Goal: Contribute content: Contribute content

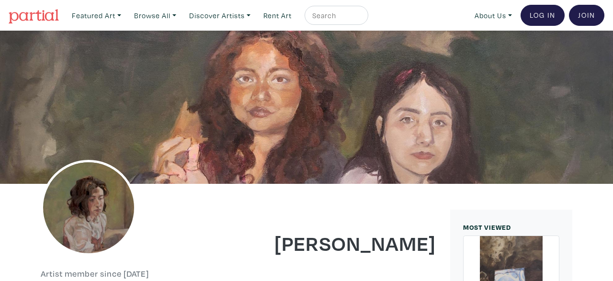
scroll to position [67, 0]
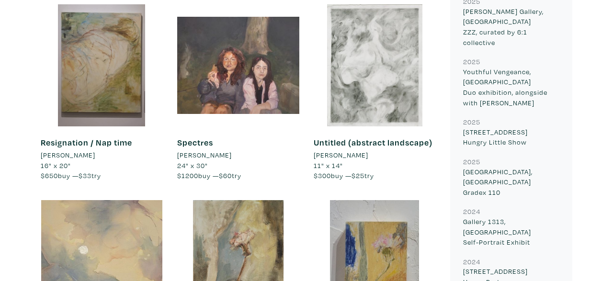
scroll to position [596, 0]
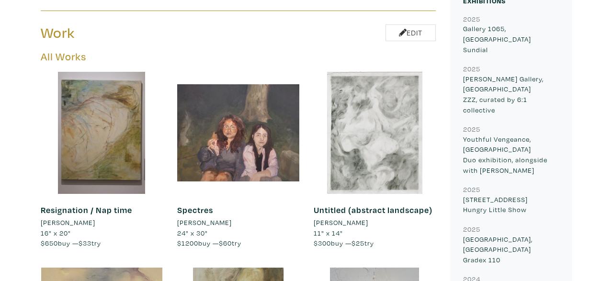
scroll to position [439, 0]
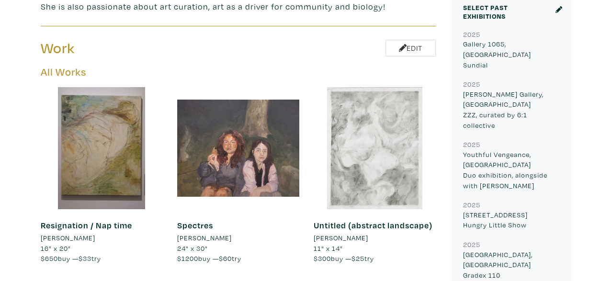
click at [358, 131] on div at bounding box center [374, 148] width 122 height 122
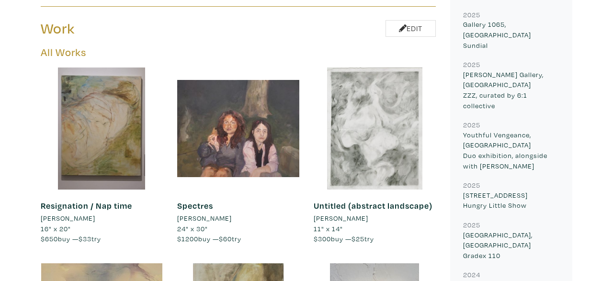
scroll to position [457, 0]
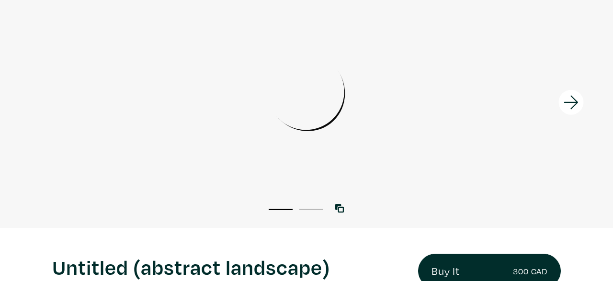
scroll to position [69, 0]
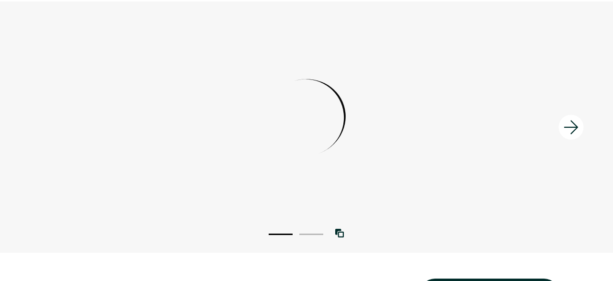
click at [571, 121] on icon at bounding box center [570, 127] width 14 height 14
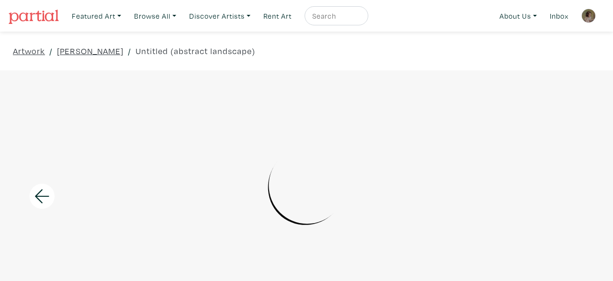
click at [582, 17] on img at bounding box center [588, 16] width 14 height 14
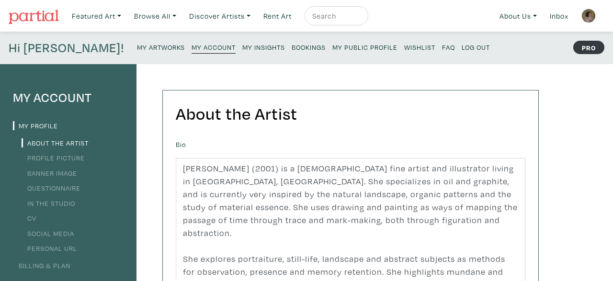
click at [137, 50] on small "My Artworks" at bounding box center [161, 47] width 48 height 9
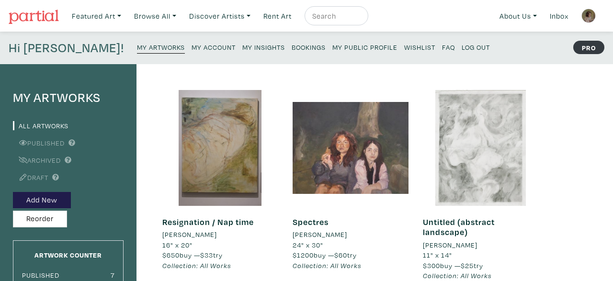
click at [498, 153] on div at bounding box center [481, 148] width 116 height 116
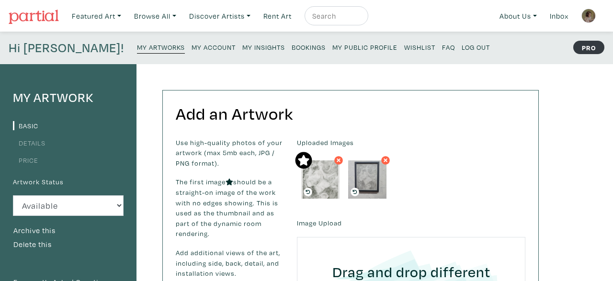
click at [361, 189] on img at bounding box center [367, 179] width 38 height 38
click at [354, 189] on icon at bounding box center [354, 192] width 9 height 9
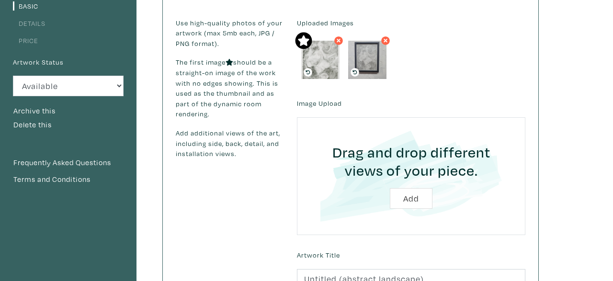
scroll to position [121, 0]
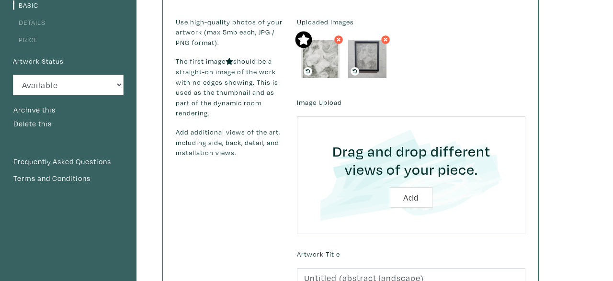
click at [405, 204] on input "file" at bounding box center [410, 175] width 201 height 91
type input "C:\fakepath\20250717_155505.png"
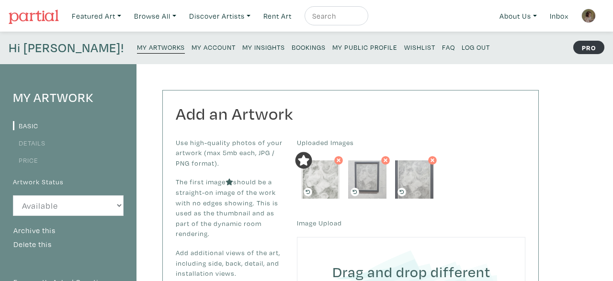
scroll to position [121, 0]
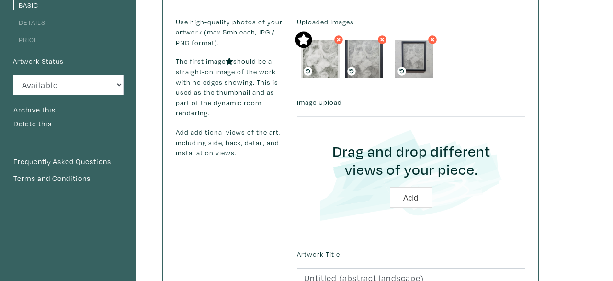
drag, startPoint x: 420, startPoint y: 65, endPoint x: 375, endPoint y: 66, distance: 45.0
click at [375, 66] on img at bounding box center [364, 59] width 38 height 38
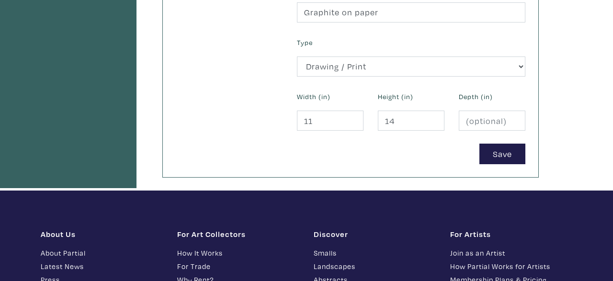
scroll to position [444, 0]
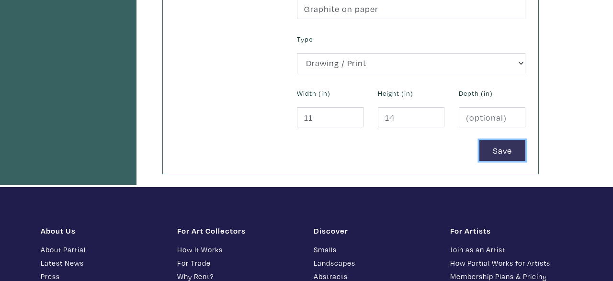
click at [502, 144] on button "Save" at bounding box center [502, 150] width 46 height 21
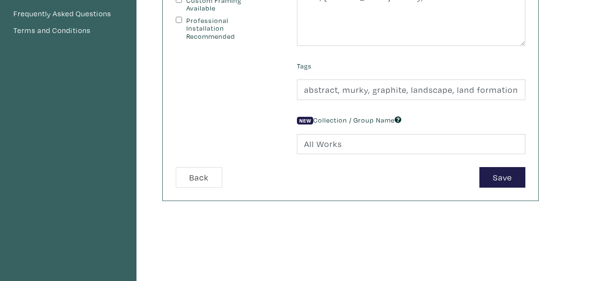
scroll to position [272, 0]
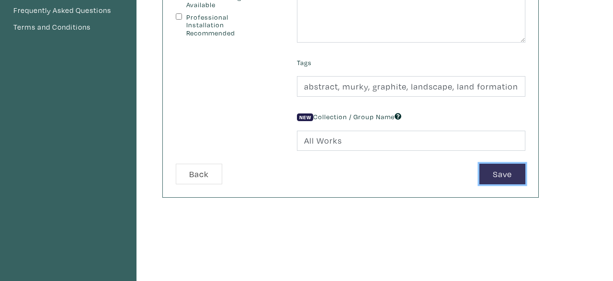
click at [514, 172] on button "Save" at bounding box center [502, 174] width 46 height 21
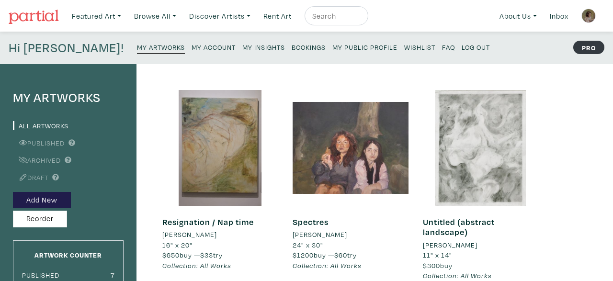
scroll to position [233, 0]
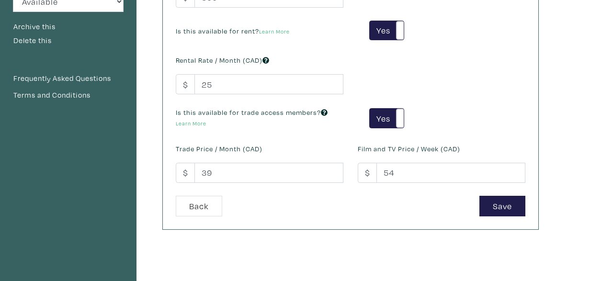
scroll to position [208, 0]
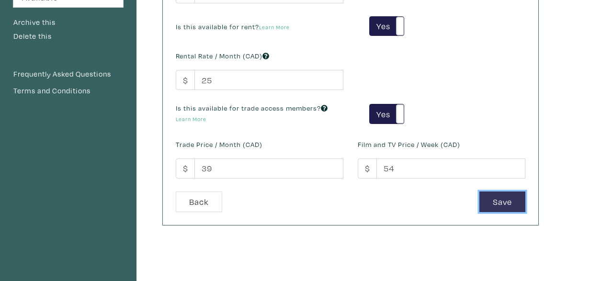
click at [504, 200] on button "Save" at bounding box center [502, 201] width 46 height 21
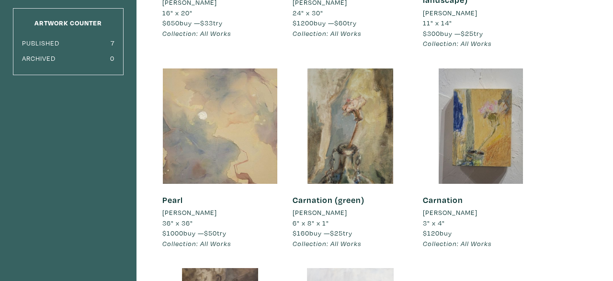
scroll to position [79, 0]
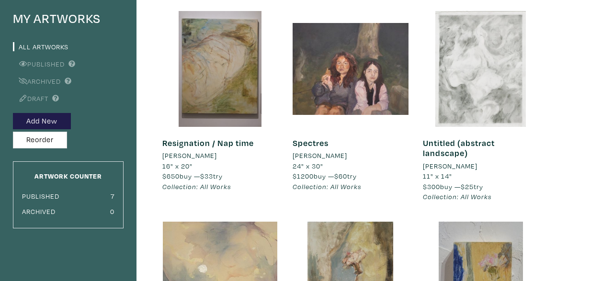
click at [472, 81] on div at bounding box center [481, 69] width 116 height 116
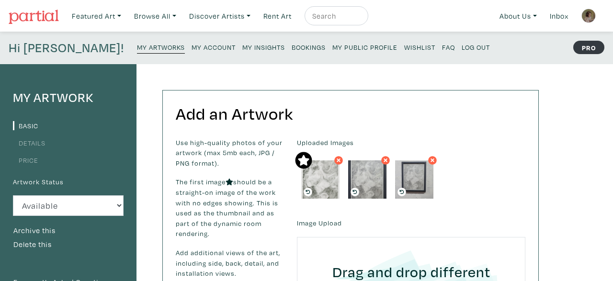
click at [322, 181] on img at bounding box center [320, 179] width 38 height 38
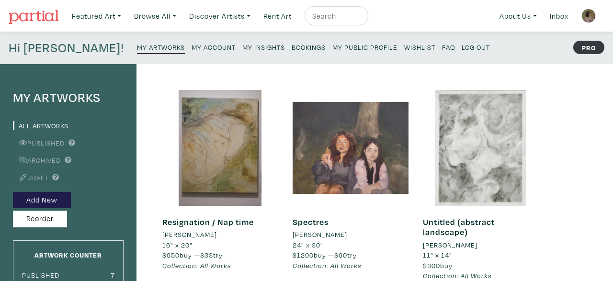
scroll to position [74, 0]
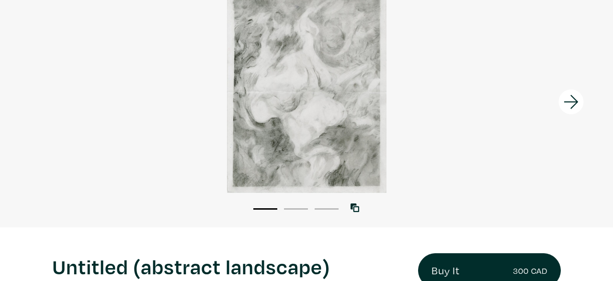
scroll to position [97, 0]
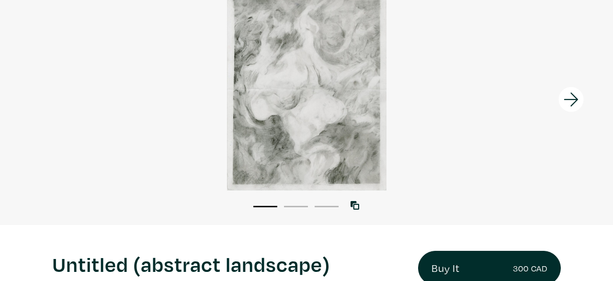
click at [565, 95] on icon at bounding box center [571, 100] width 33 height 26
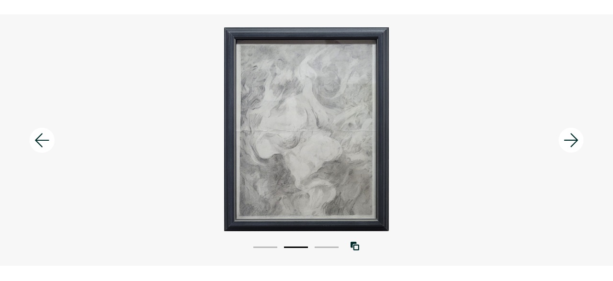
scroll to position [58, 0]
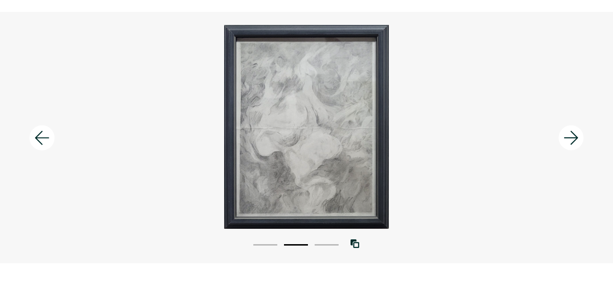
click at [566, 132] on icon at bounding box center [571, 138] width 33 height 26
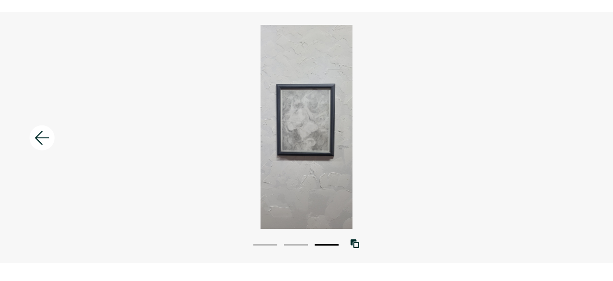
click at [51, 146] on icon at bounding box center [42, 138] width 33 height 26
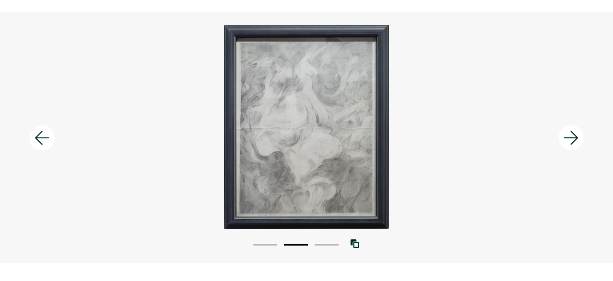
click at [51, 146] on icon at bounding box center [42, 138] width 33 height 26
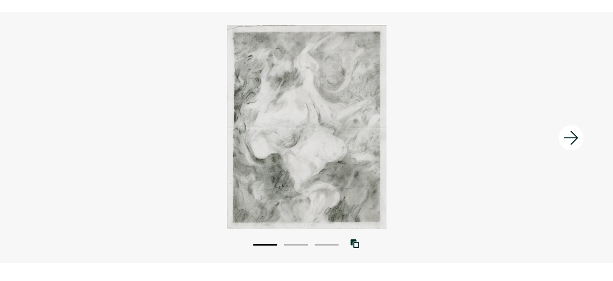
click at [565, 140] on icon at bounding box center [571, 138] width 33 height 26
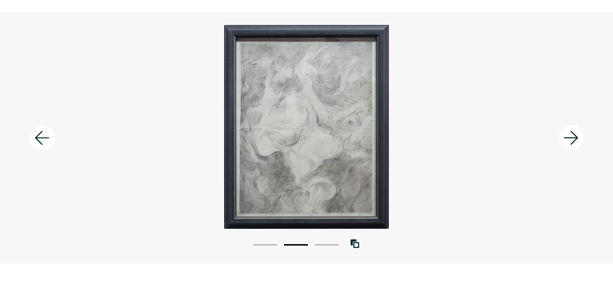
click at [565, 140] on icon at bounding box center [571, 138] width 33 height 26
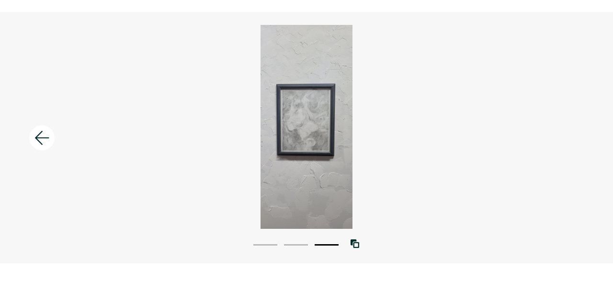
click at [42, 132] on icon at bounding box center [42, 138] width 33 height 26
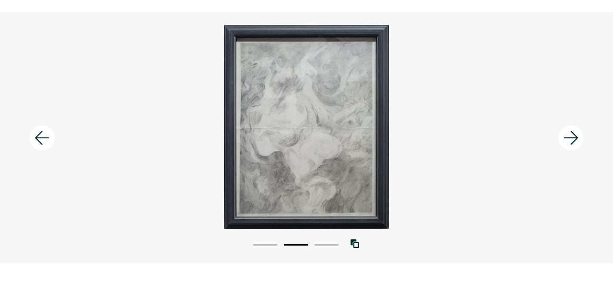
click at [42, 132] on icon at bounding box center [42, 138] width 33 height 26
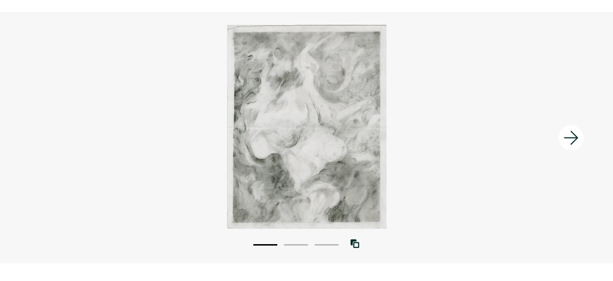
click at [577, 131] on icon at bounding box center [571, 138] width 33 height 26
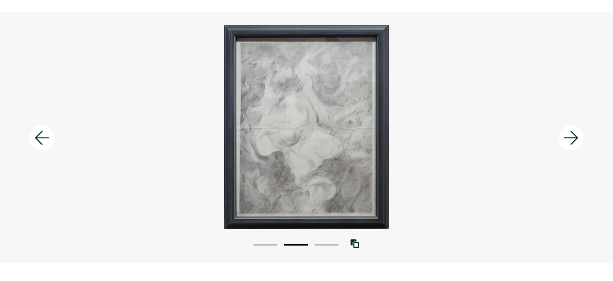
click at [577, 131] on icon at bounding box center [571, 138] width 33 height 26
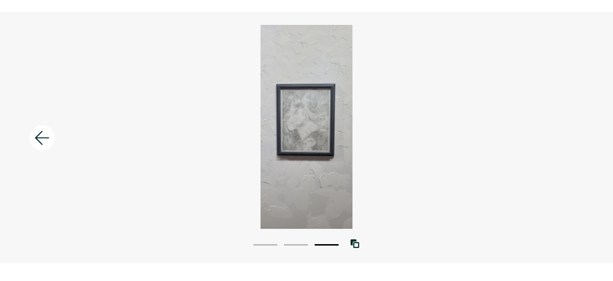
click at [312, 142] on div at bounding box center [306, 127] width 613 height 204
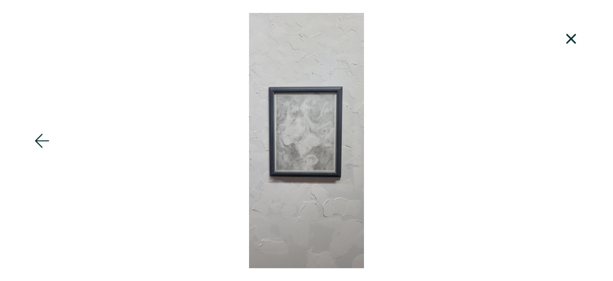
click at [312, 142] on div at bounding box center [306, 140] width 613 height 255
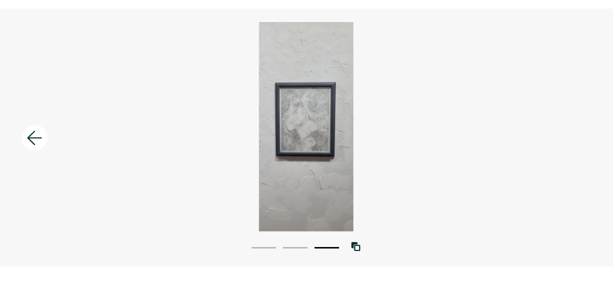
click at [29, 146] on icon at bounding box center [42, 138] width 33 height 26
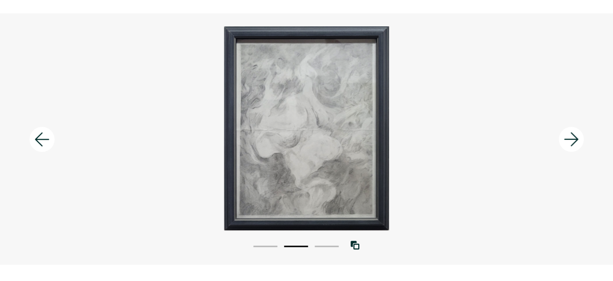
scroll to position [56, 0]
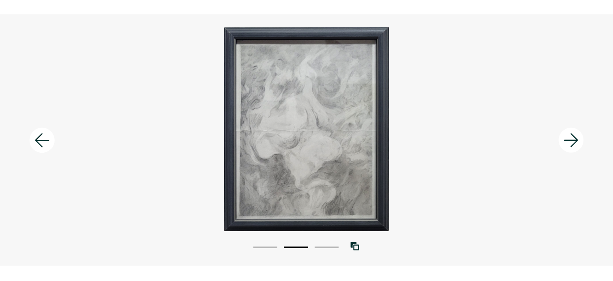
click at [463, 91] on div at bounding box center [535, 139] width 153 height 251
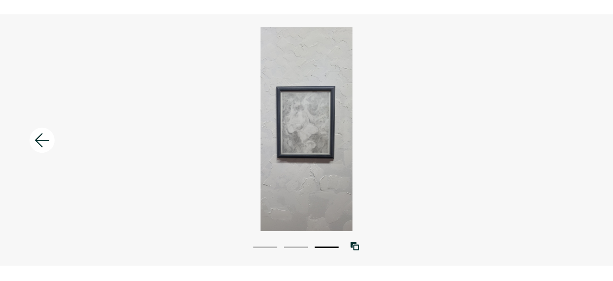
click at [463, 91] on div at bounding box center [306, 129] width 613 height 204
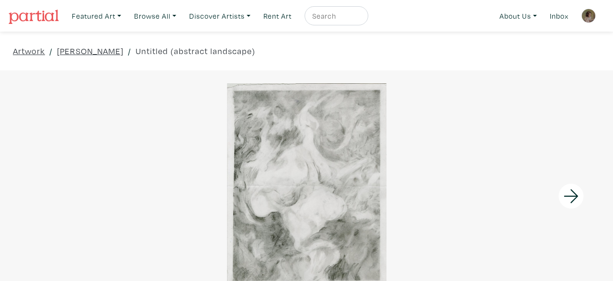
scroll to position [56, 0]
click at [564, 196] on icon at bounding box center [570, 196] width 14 height 14
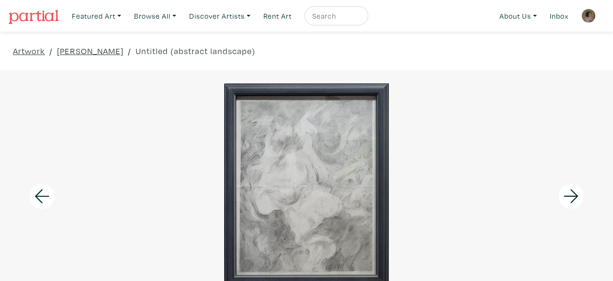
click at [564, 196] on icon at bounding box center [570, 196] width 14 height 14
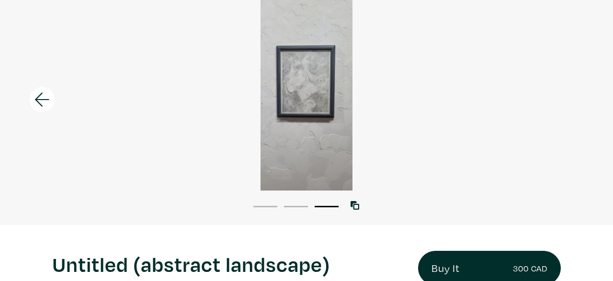
scroll to position [94, 0]
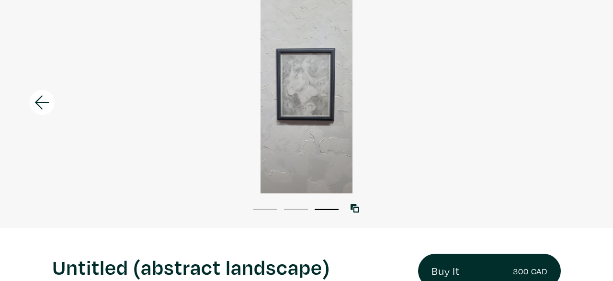
click at [44, 101] on icon at bounding box center [42, 103] width 33 height 26
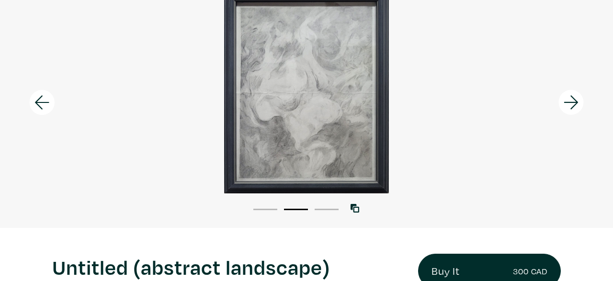
click at [44, 101] on icon at bounding box center [42, 103] width 33 height 26
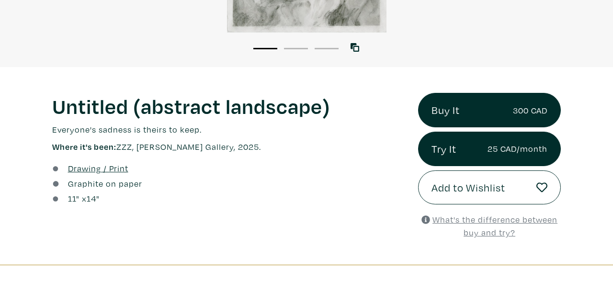
scroll to position [273, 0]
